Goal: Task Accomplishment & Management: Manage account settings

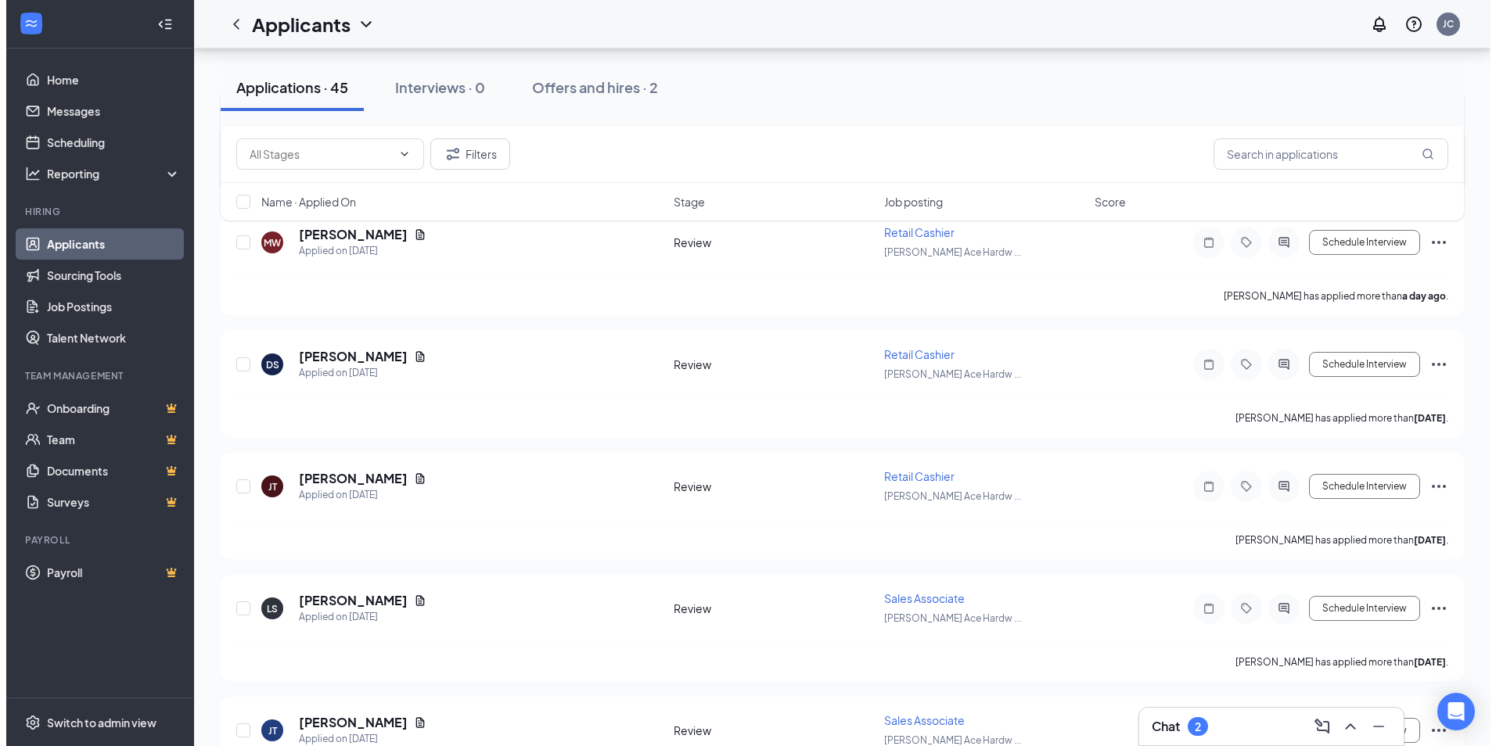
scroll to position [548, 0]
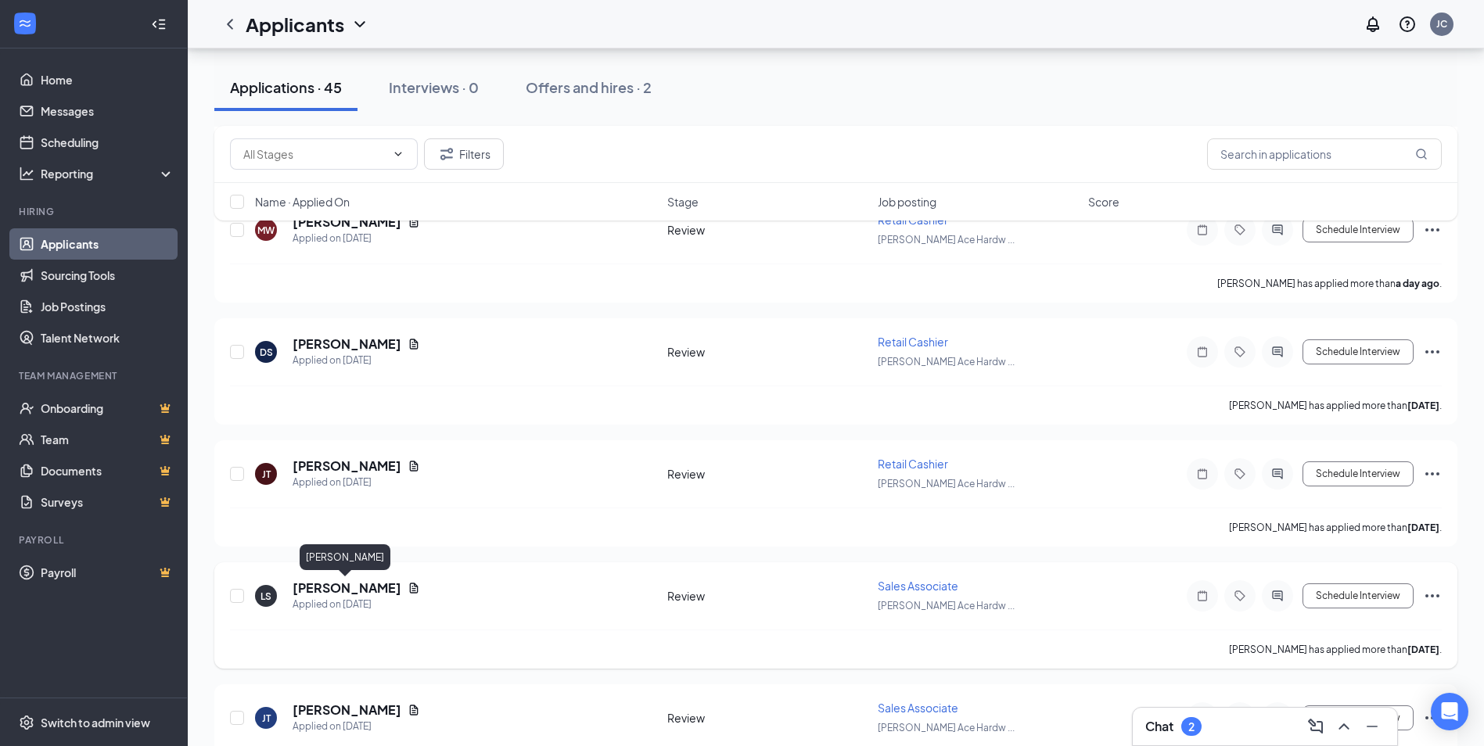
click at [384, 588] on h5 "[PERSON_NAME]" at bounding box center [347, 588] width 109 height 17
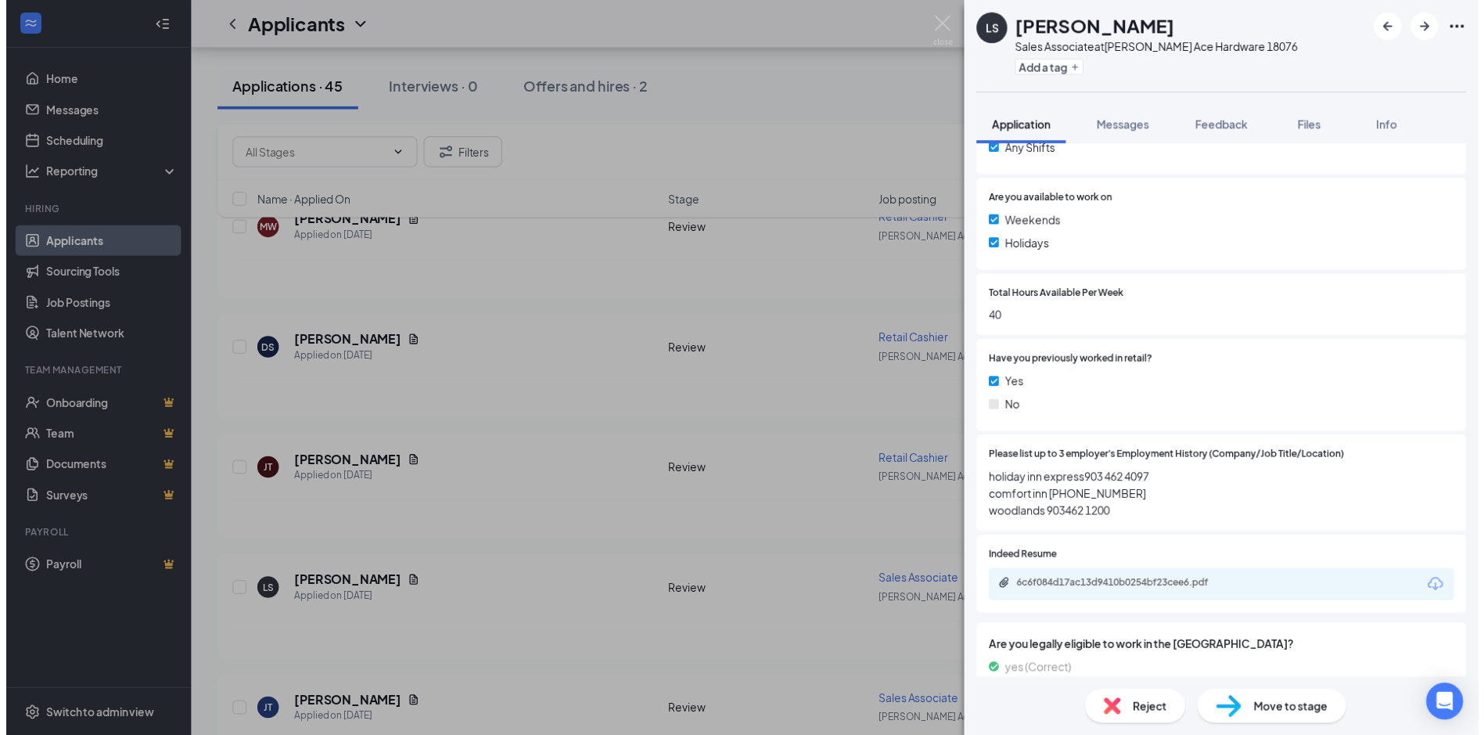
scroll to position [548, 0]
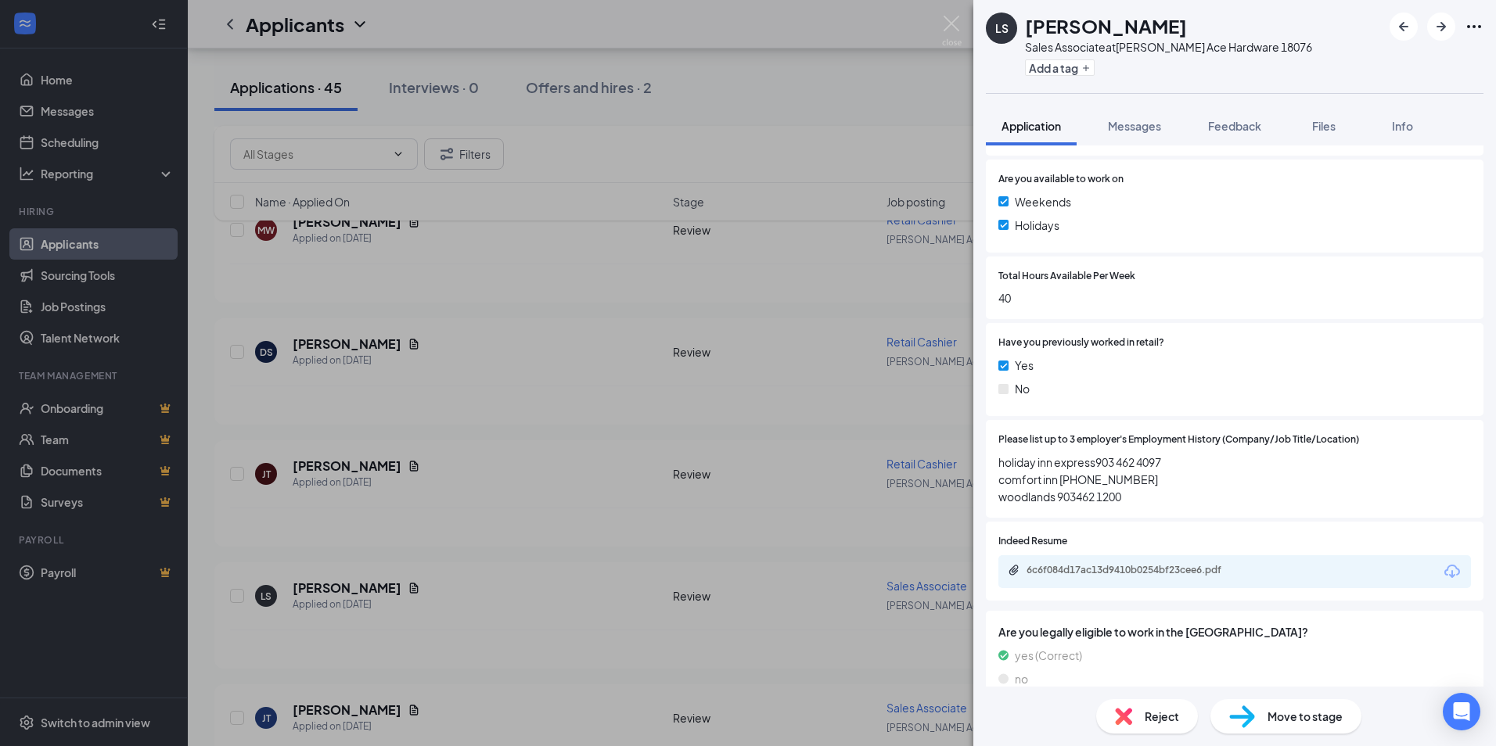
click at [686, 437] on div "LS [PERSON_NAME] Sales Associate at [PERSON_NAME] Ace Hardware 18076 Add a tag …" at bounding box center [748, 373] width 1496 height 746
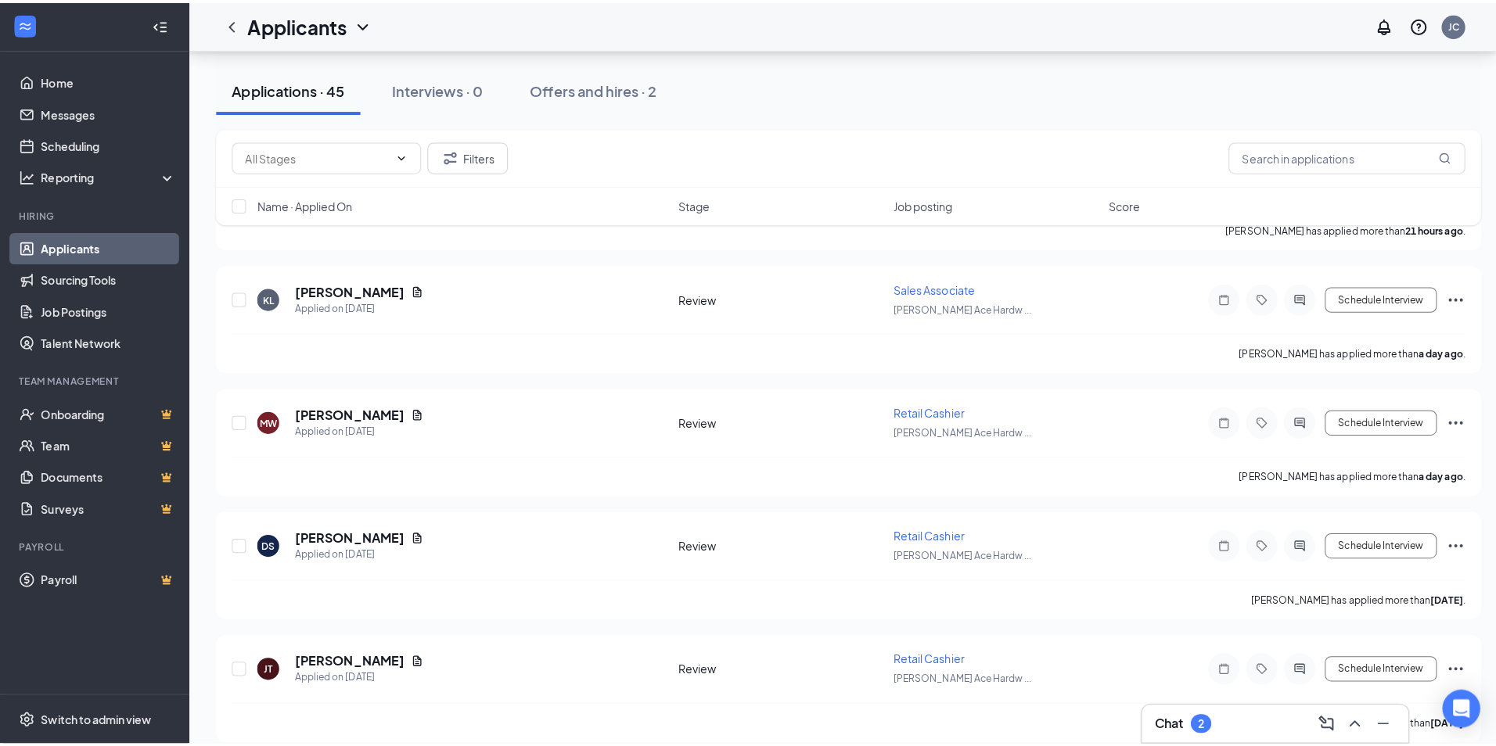
scroll to position [313, 0]
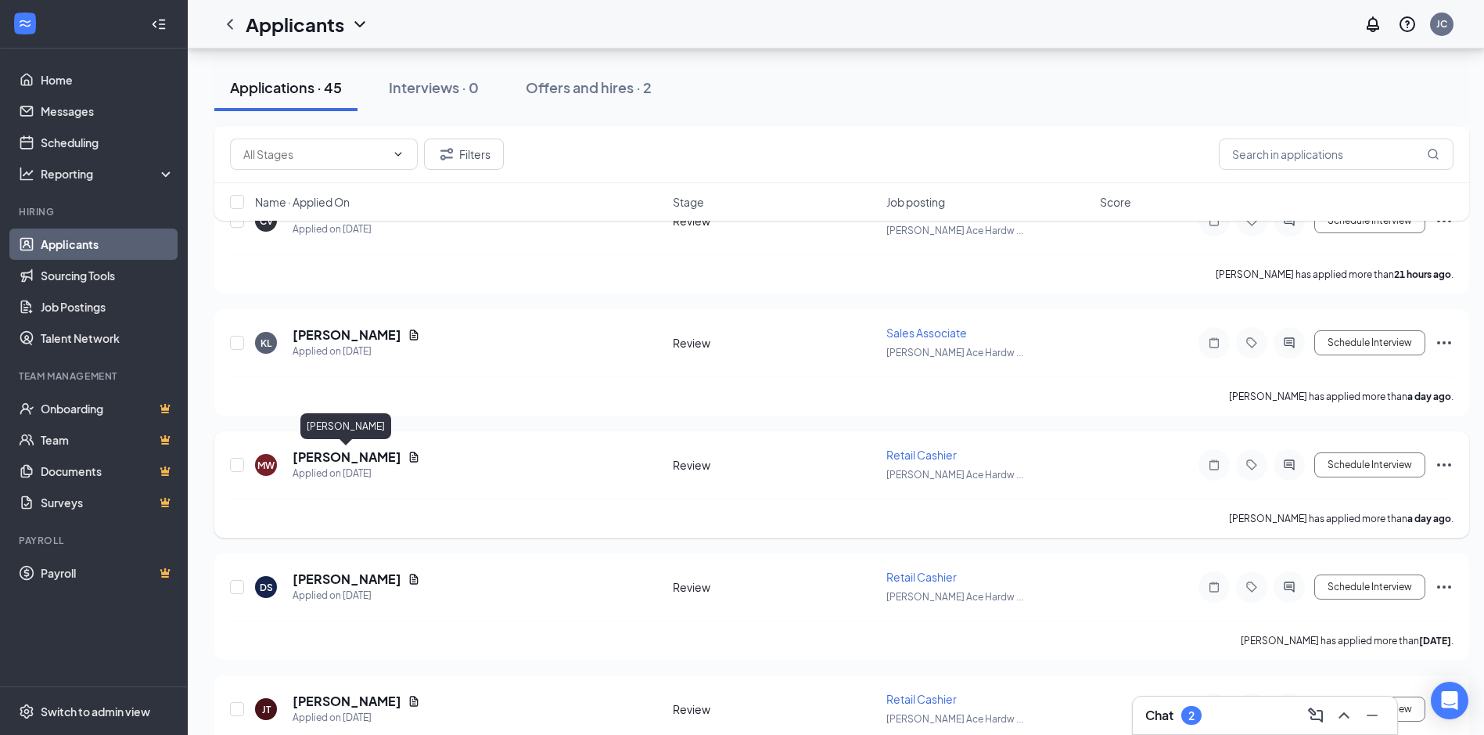
click at [347, 453] on h5 "[PERSON_NAME]" at bounding box center [347, 456] width 109 height 17
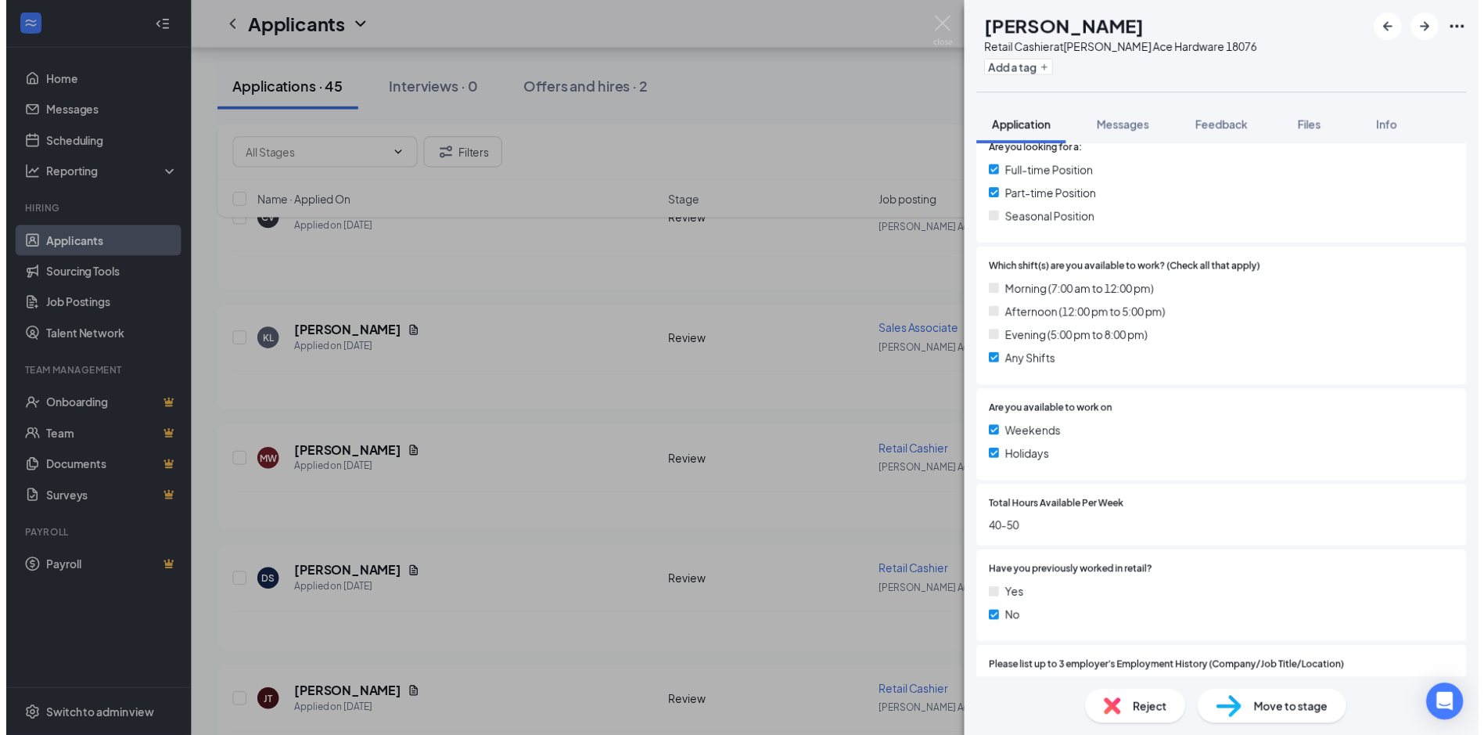
scroll to position [469, 0]
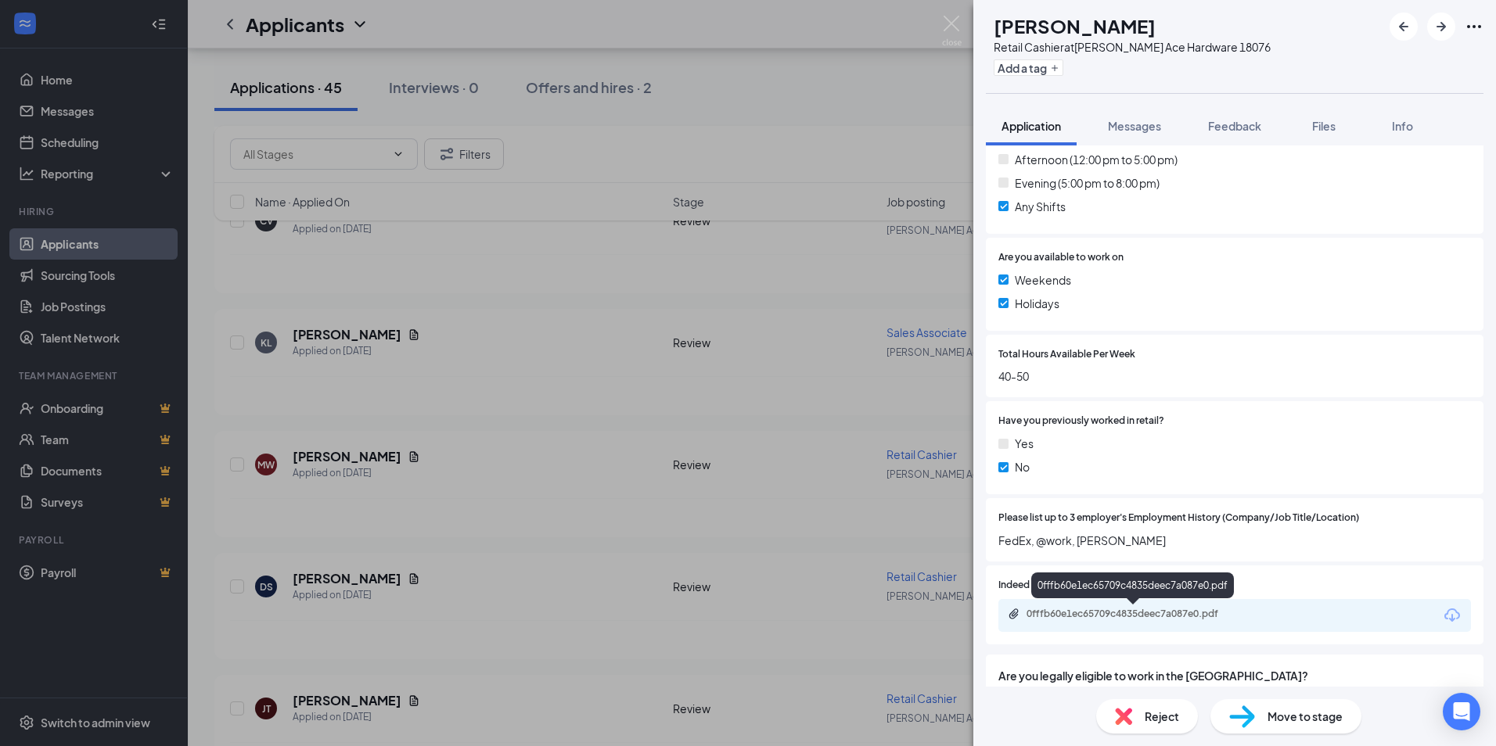
click at [1138, 618] on div "0fffb60e1ec65709c4835deec7a087e0.pdf" at bounding box center [1135, 614] width 219 height 13
click at [535, 412] on div "MW [PERSON_NAME] Retail Cashier at [PERSON_NAME] Ace Hardware 18076 Add a tag A…" at bounding box center [748, 373] width 1496 height 746
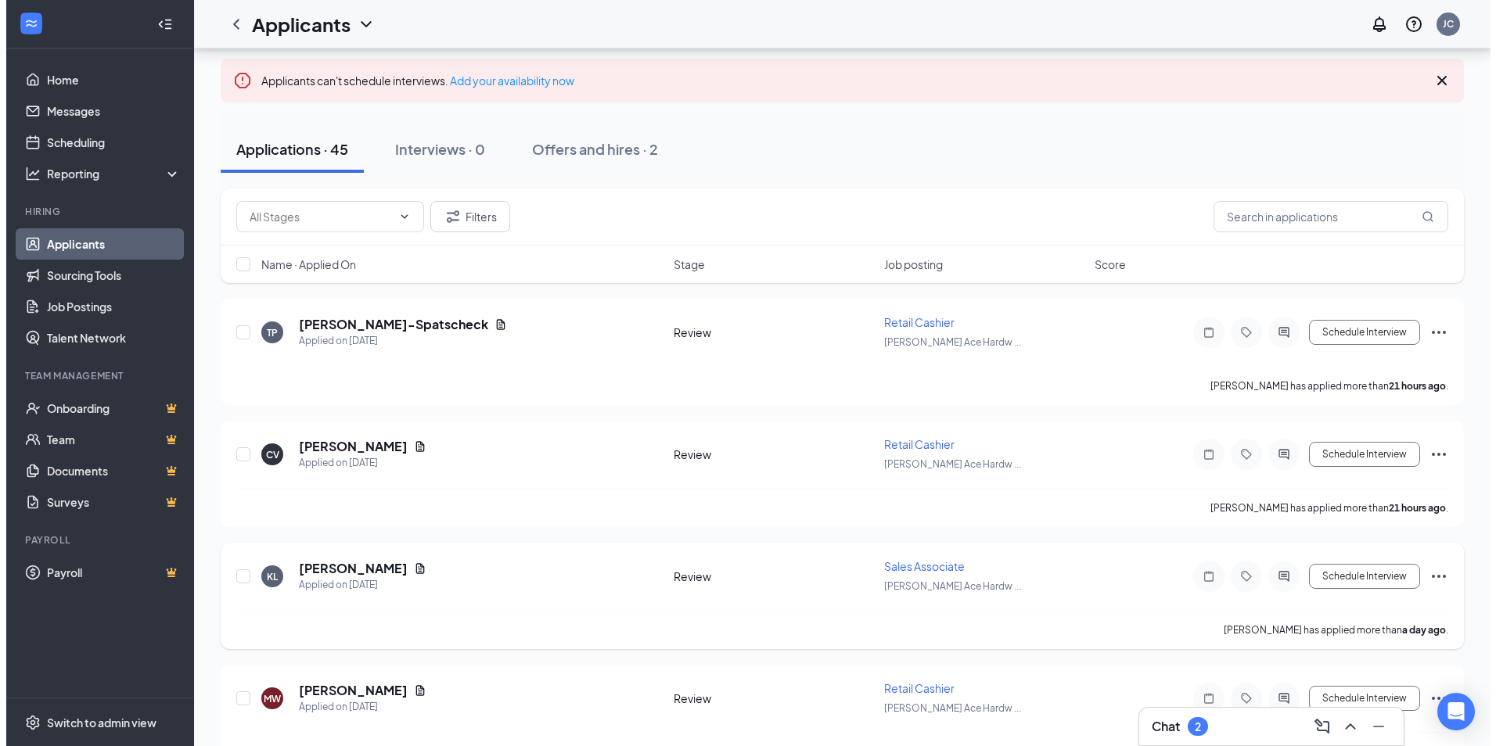
scroll to position [78, 0]
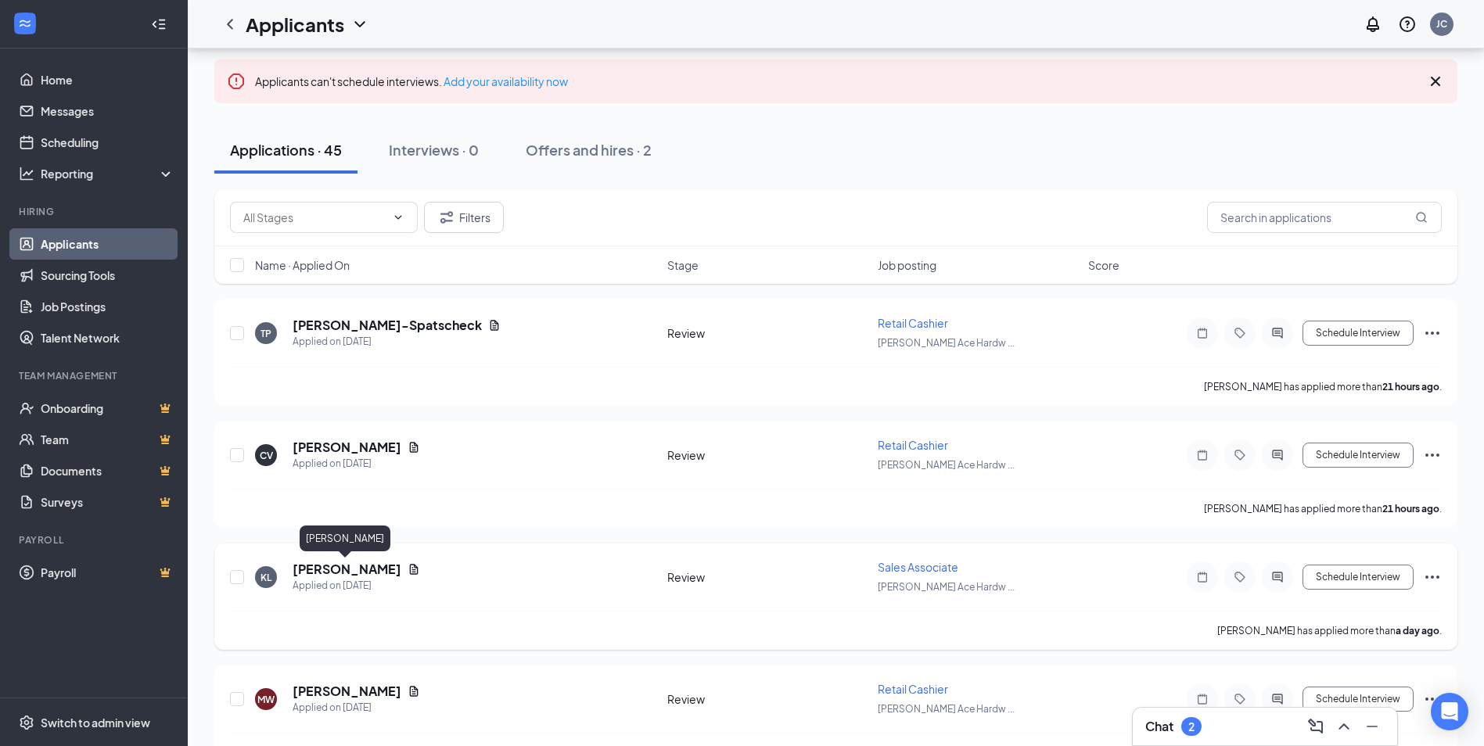
click at [369, 573] on h5 "[PERSON_NAME]" at bounding box center [347, 569] width 109 height 17
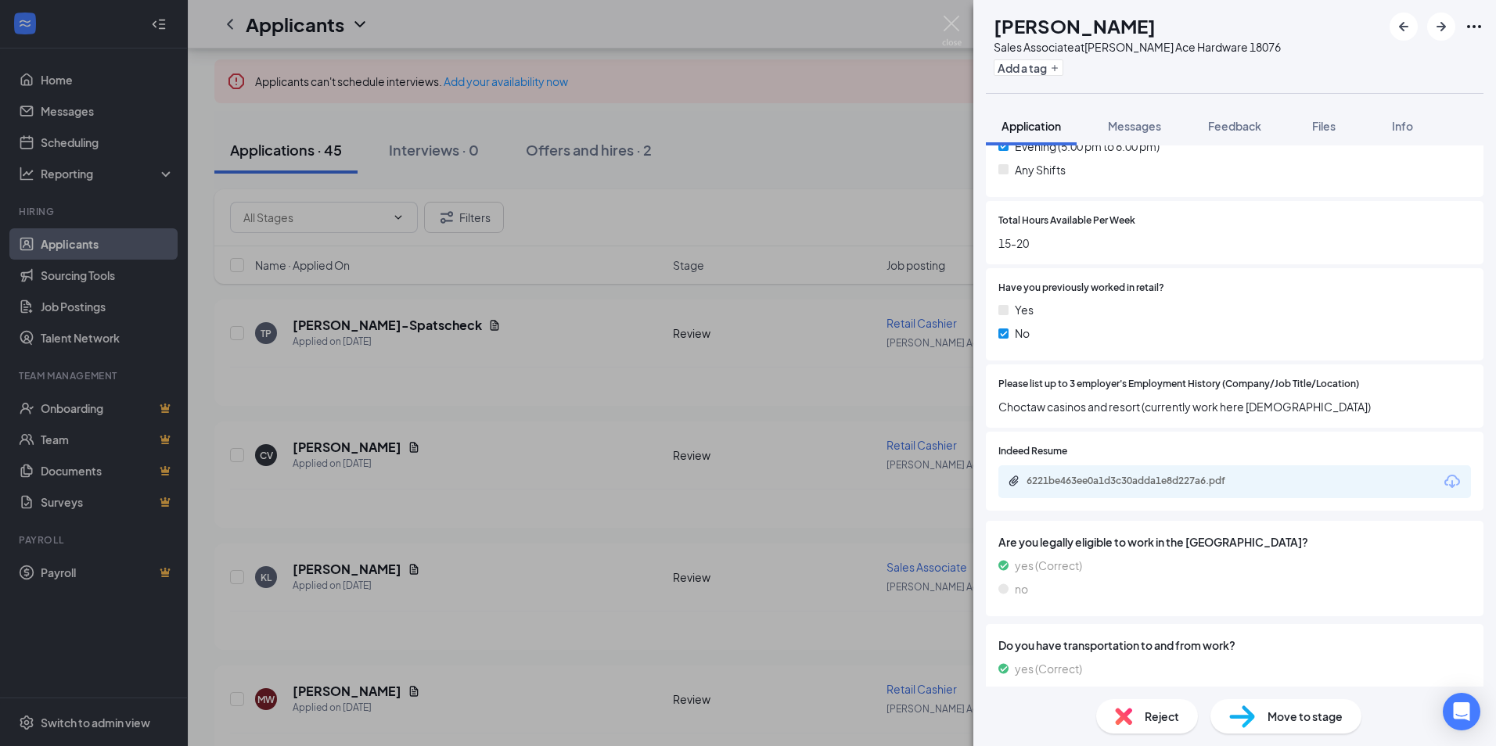
scroll to position [469, 0]
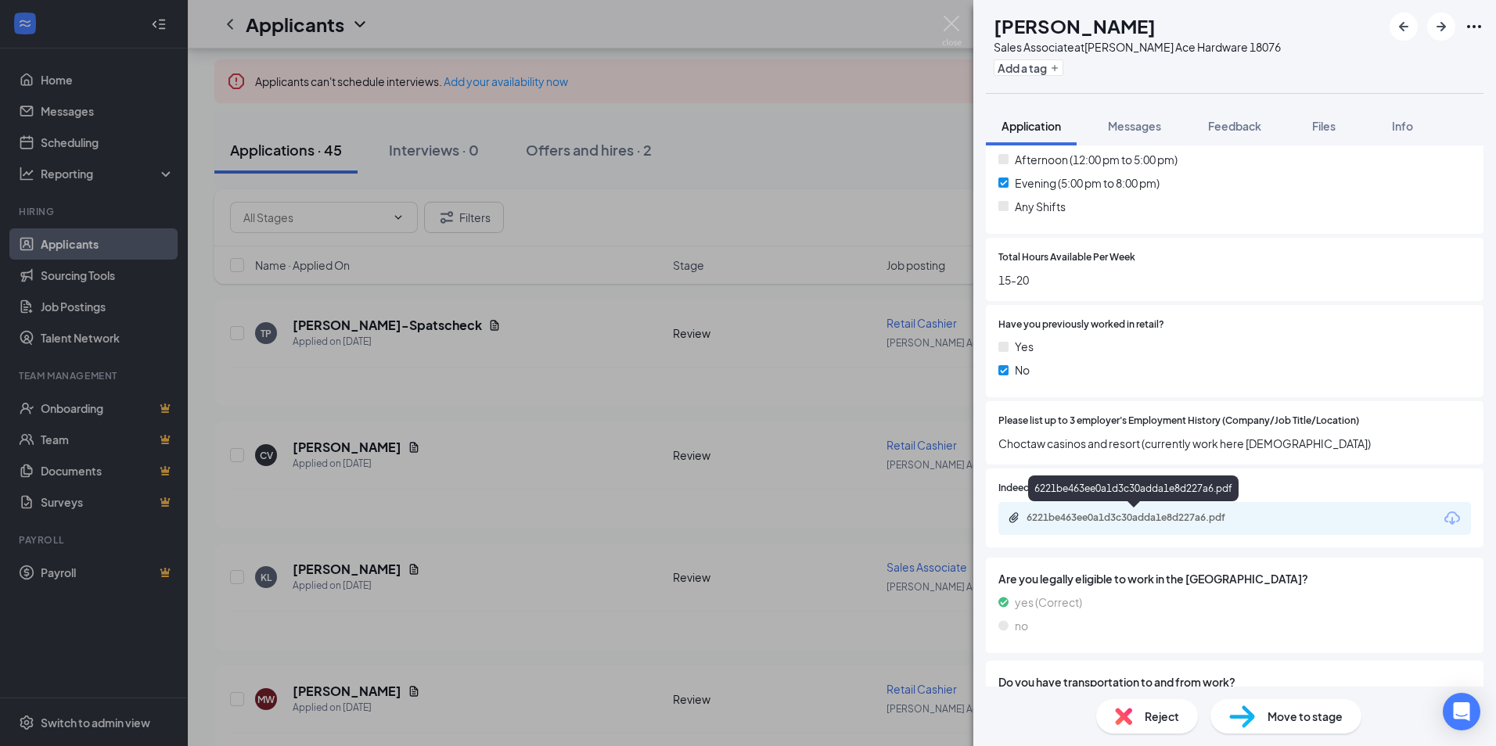
click at [1121, 515] on div "6221be463ee0a1d3c30adda1e8d227a6.pdf" at bounding box center [1135, 518] width 219 height 13
click at [417, 388] on div "KL [PERSON_NAME] Sales Associate at [PERSON_NAME] Ace Hardware 18076 Add a tag …" at bounding box center [748, 373] width 1496 height 746
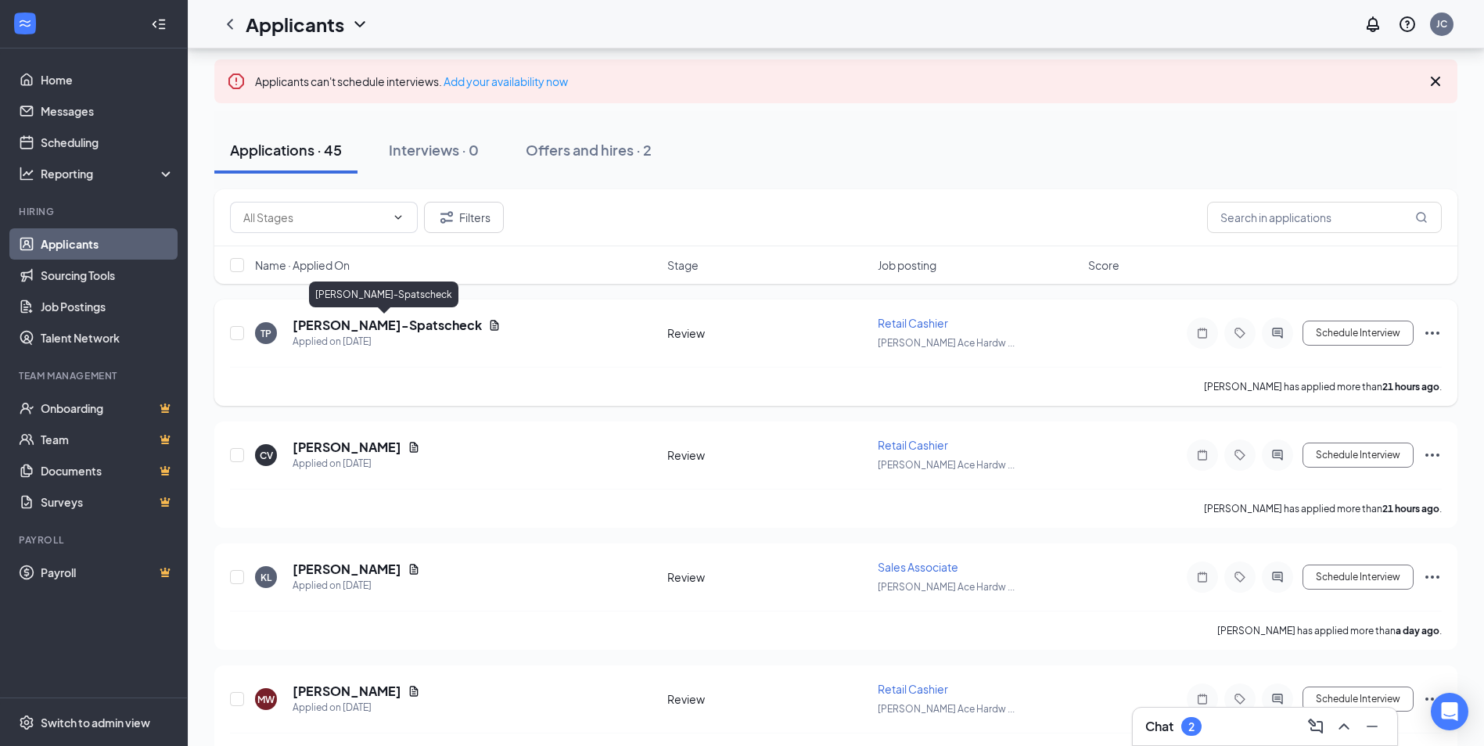
click at [412, 324] on h5 "[PERSON_NAME]-Spatscheck" at bounding box center [387, 325] width 189 height 17
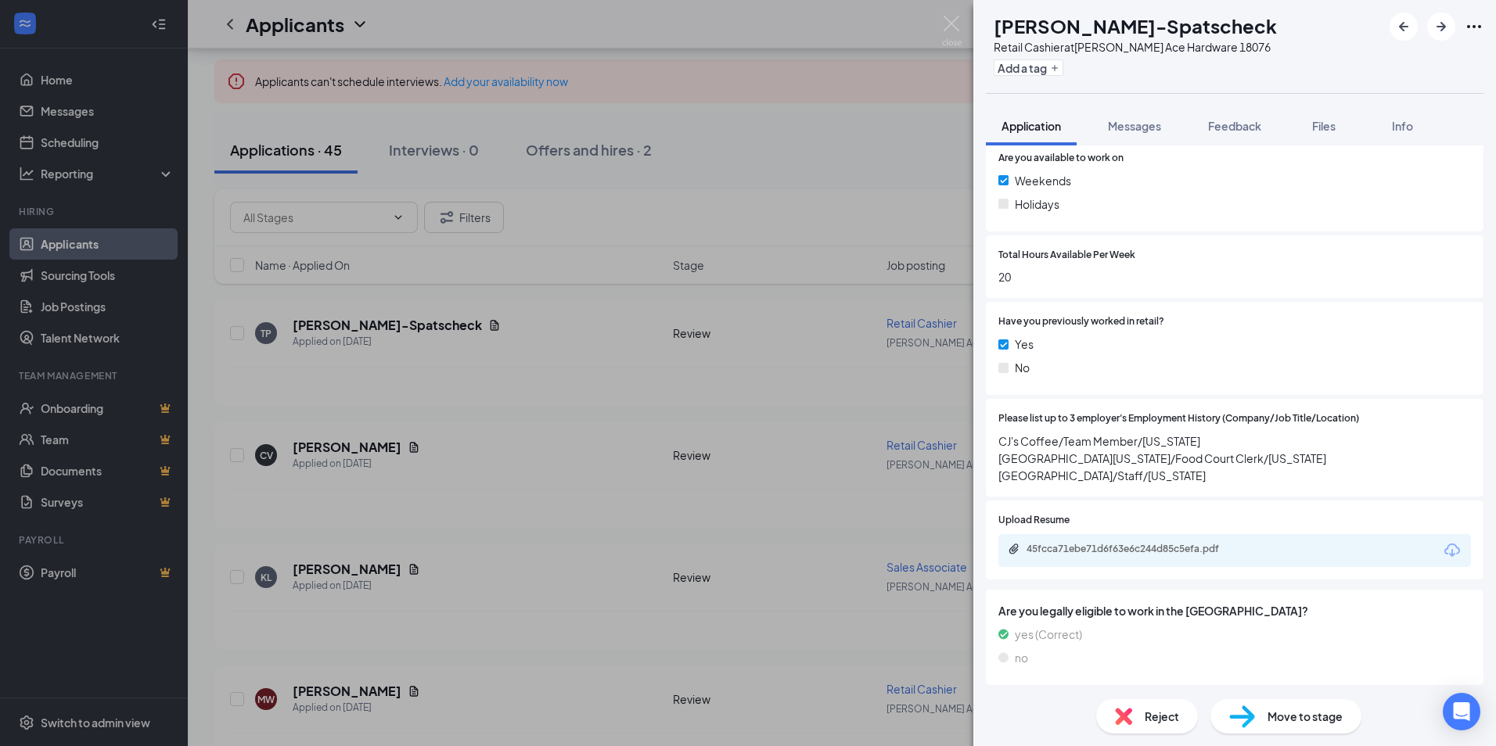
scroll to position [704, 0]
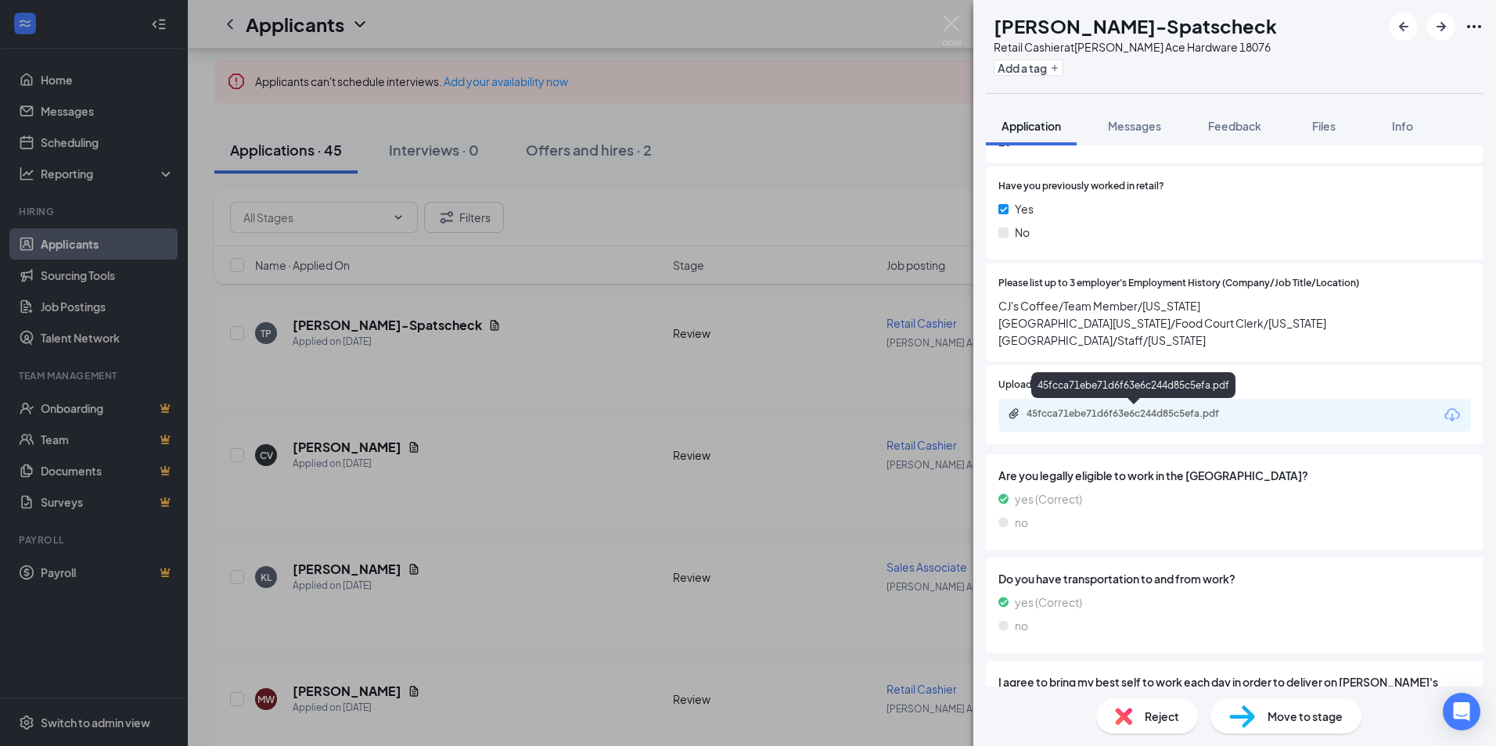
click at [1153, 419] on div "45fcca71ebe71d6f63e6c244d85c5efa.pdf" at bounding box center [1135, 414] width 219 height 13
